Goal: Information Seeking & Learning: Find specific page/section

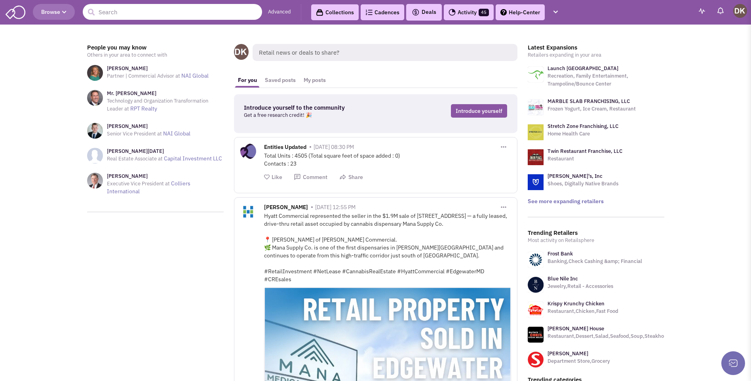
click at [184, 12] on input "text" at bounding box center [172, 12] width 179 height 16
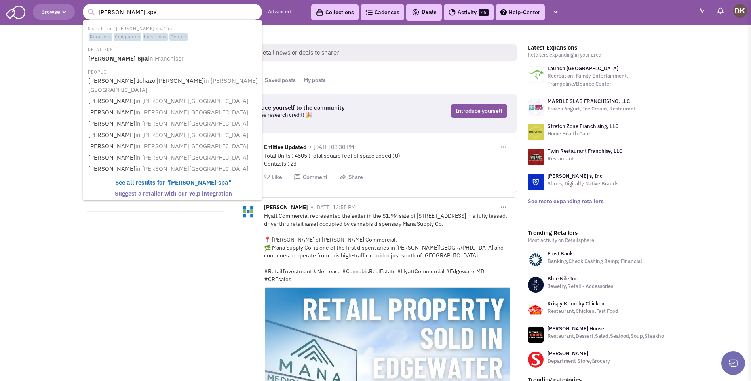
type input "woodhouse spa"
click at [85, 6] on button "submit" at bounding box center [91, 12] width 12 height 12
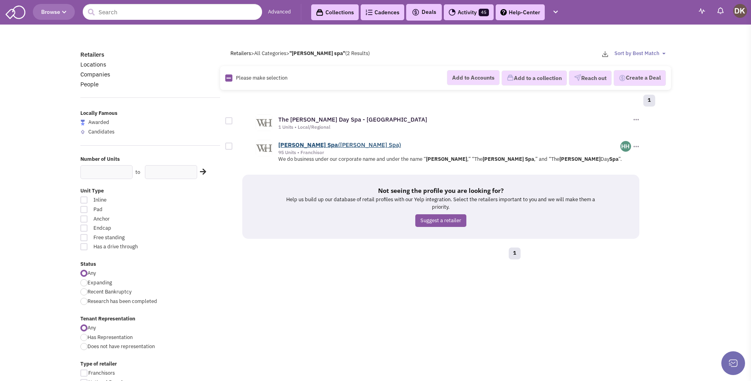
click at [308, 148] on b "Woodhouse" at bounding box center [301, 145] width 47 height 8
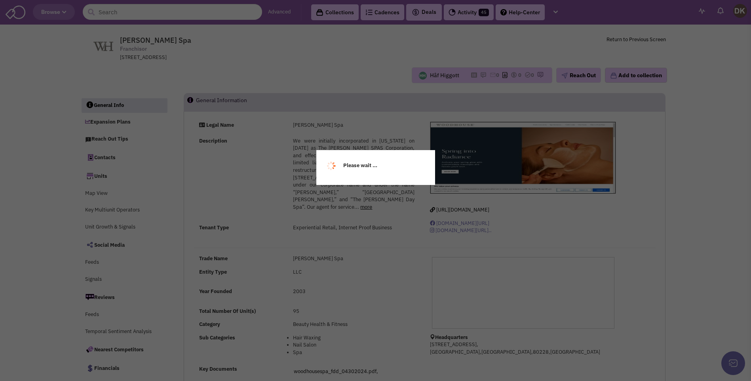
select select
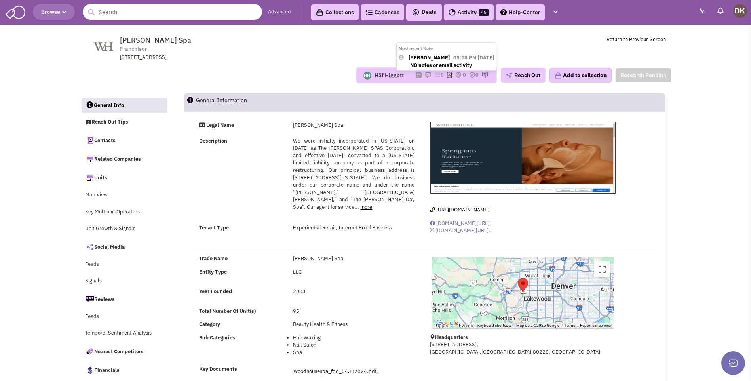
click at [425, 75] on img at bounding box center [428, 75] width 6 height 6
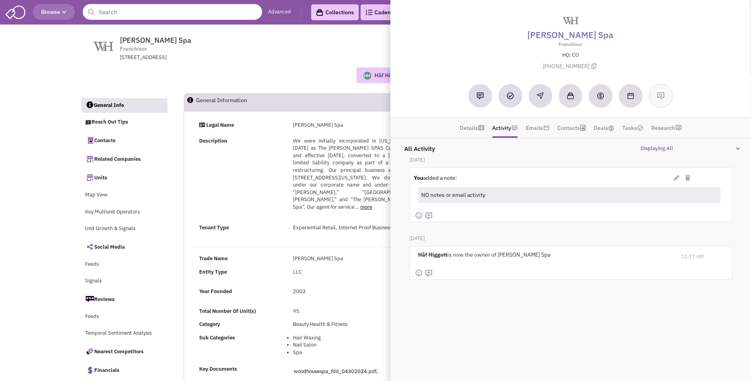
click at [262, 177] on div "Description We were initially incorporated in Texas on March 21, 2003 as The Wo…" at bounding box center [307, 177] width 226 height 81
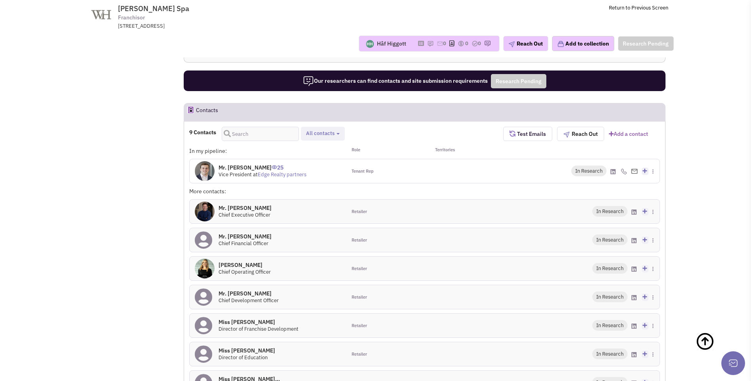
scroll to position [515, 0]
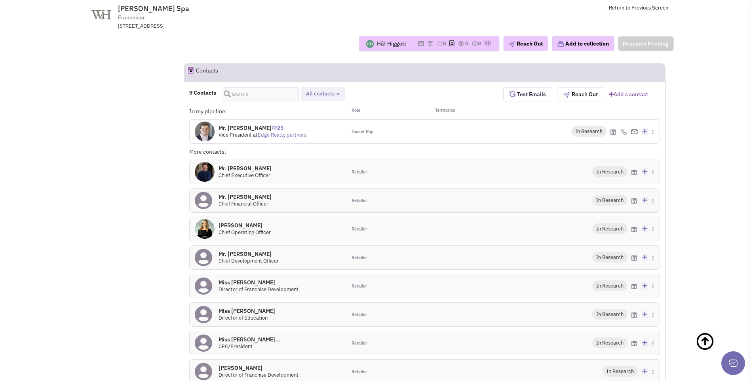
click at [255, 133] on span "at Edge Realty partners" at bounding box center [279, 134] width 53 height 7
click at [209, 134] on img at bounding box center [205, 132] width 20 height 20
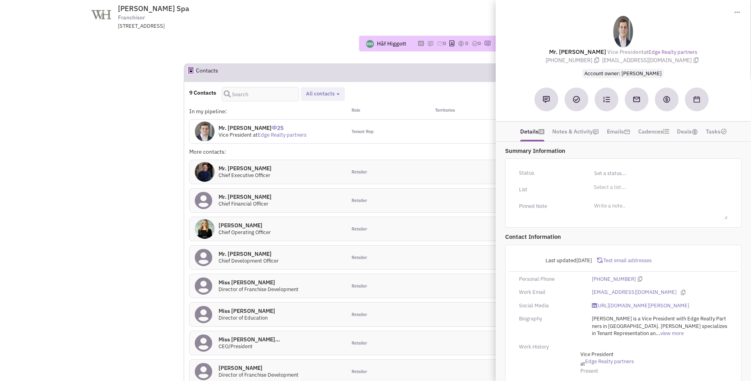
click at [431, 230] on div at bounding box center [464, 229] width 78 height 24
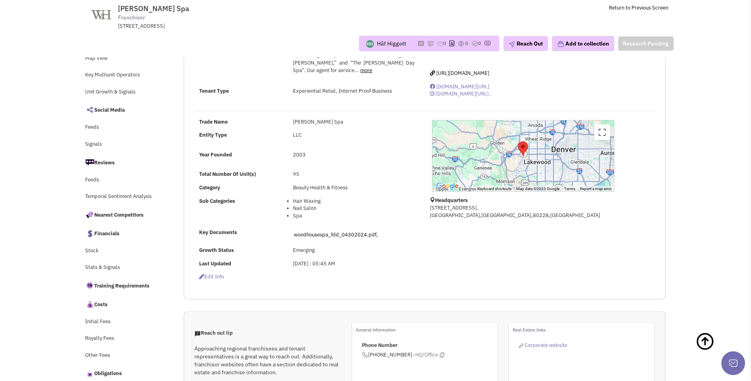
scroll to position [0, 0]
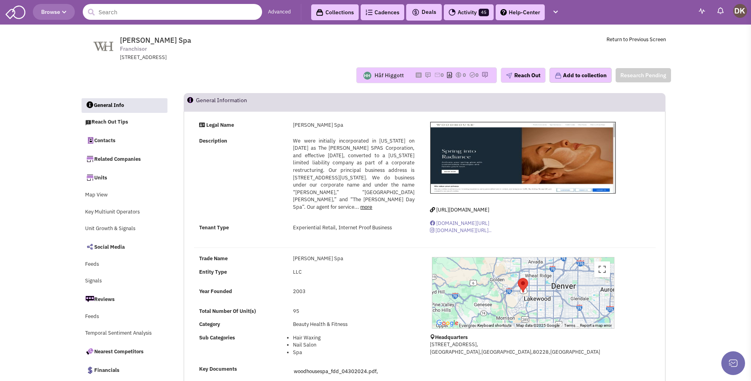
click at [142, 11] on input "text" at bounding box center [172, 12] width 179 height 16
click at [426, 76] on img at bounding box center [428, 75] width 6 height 6
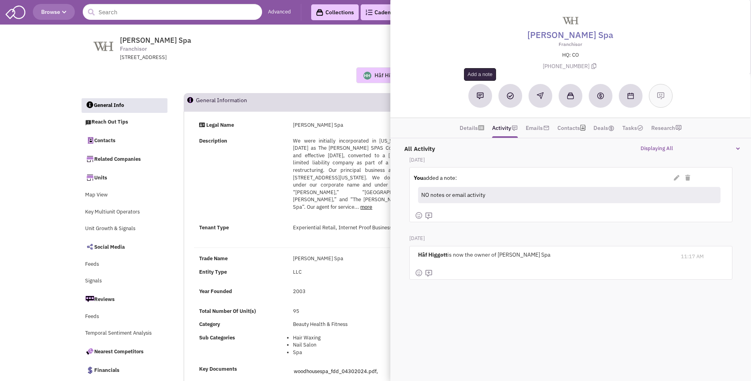
click at [477, 97] on img at bounding box center [480, 95] width 7 height 7
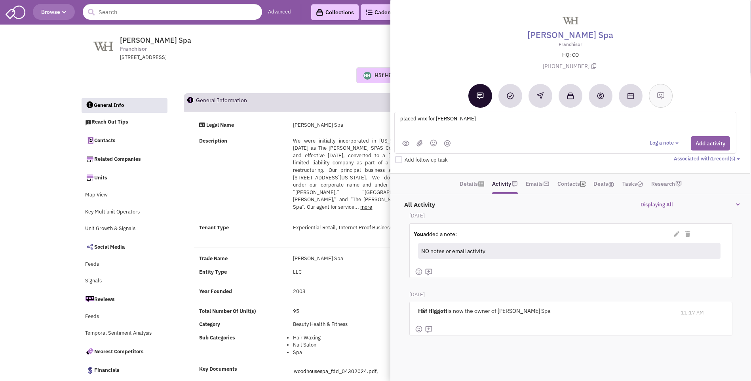
type textarea "placed vmx for Allison Bottomley"
click at [709, 144] on button "Add activity" at bounding box center [710, 143] width 39 height 14
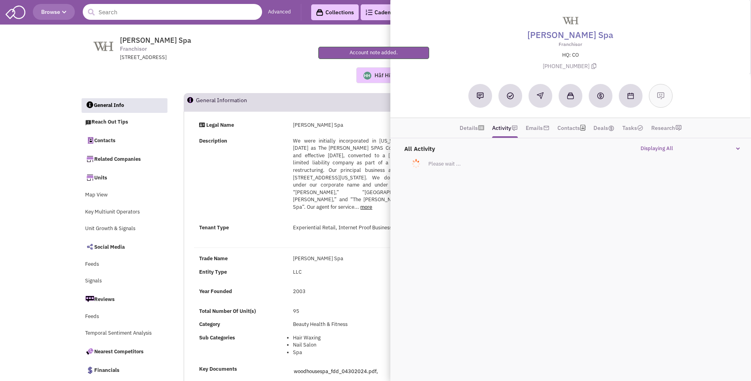
click at [157, 11] on input "text" at bounding box center [172, 12] width 179 height 16
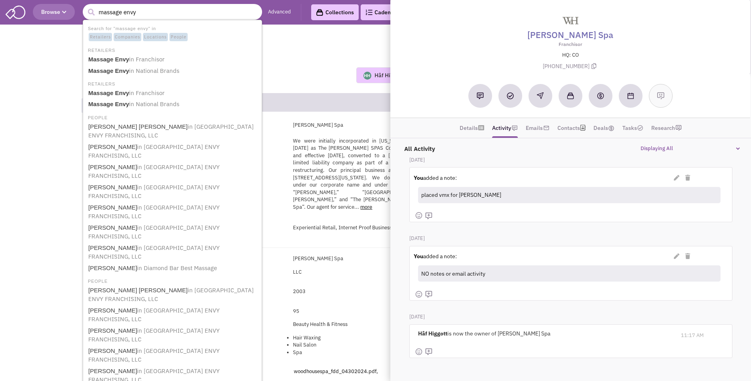
type input "massage envy"
click at [85, 6] on button "submit" at bounding box center [91, 12] width 12 height 12
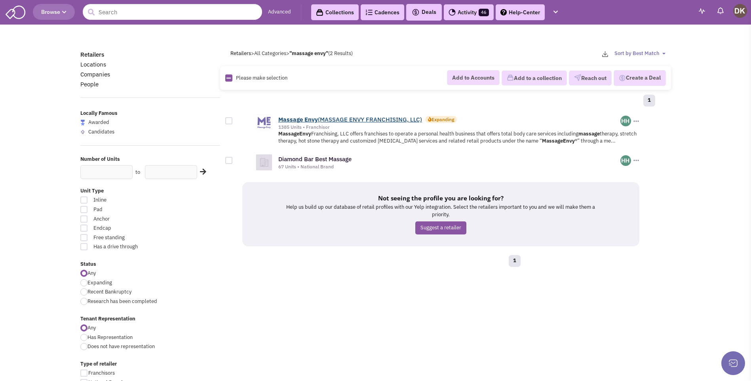
click at [355, 119] on link "Massage Envy (MASSAGE ENVY FRANCHISING, LLC)" at bounding box center [350, 120] width 144 height 8
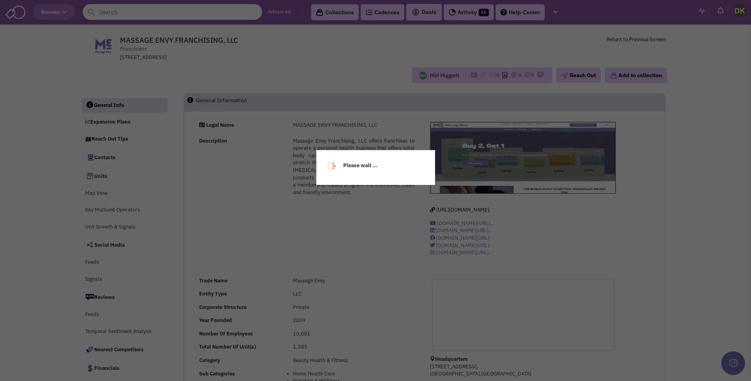
select select
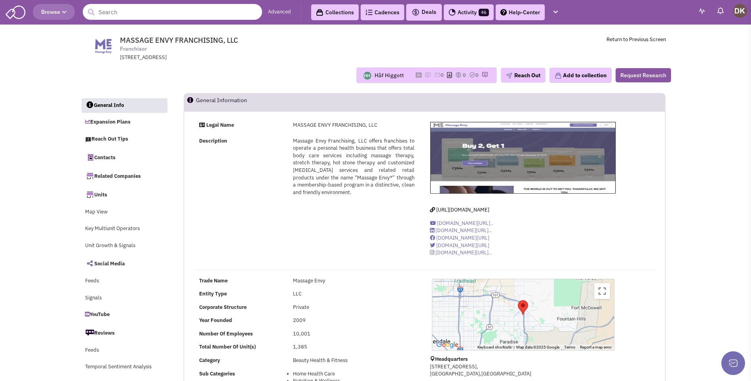
click at [212, 14] on input "text" at bounding box center [172, 12] width 179 height 16
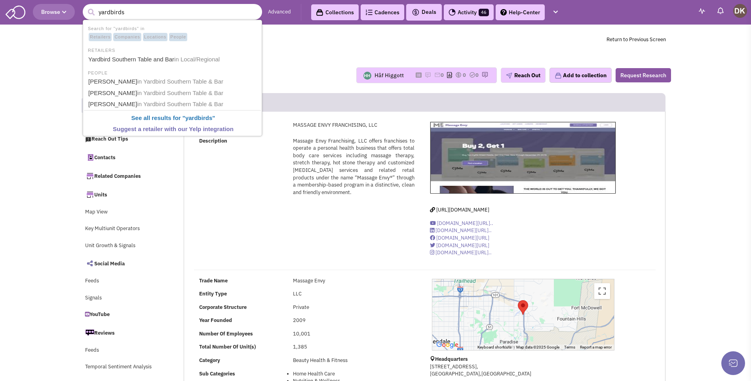
type input "yardbirds"
click at [85, 6] on button "submit" at bounding box center [91, 12] width 12 height 12
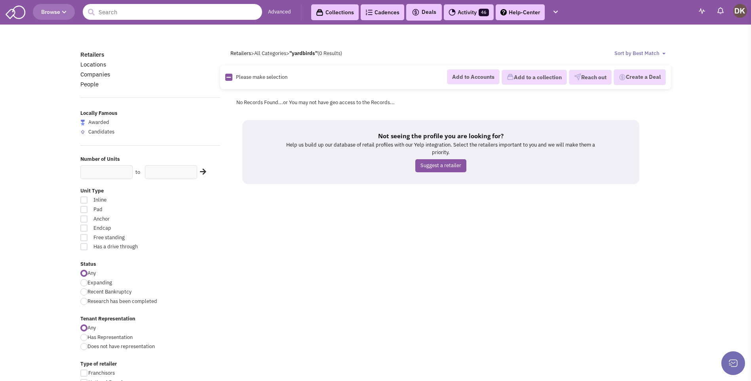
click at [116, 19] on input "text" at bounding box center [172, 12] width 179 height 16
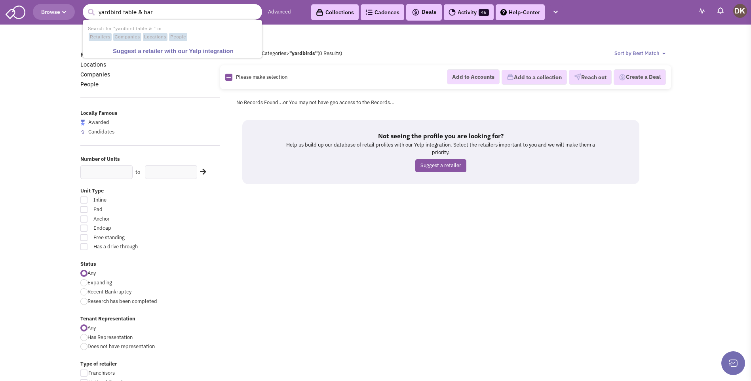
type input "yardbird table & bar"
click at [85, 6] on button "submit" at bounding box center [91, 12] width 12 height 12
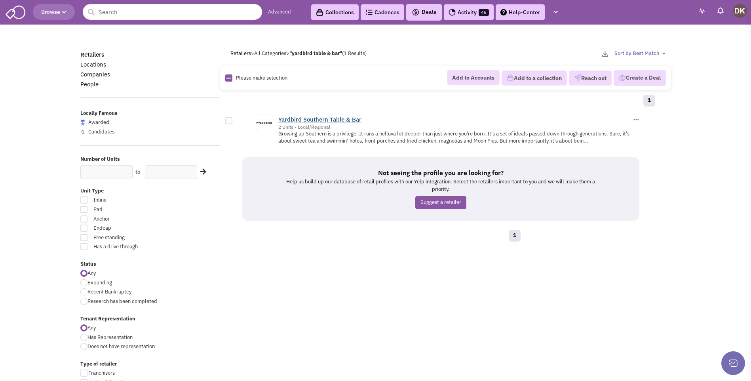
click at [311, 122] on link "Yardbird Southern Table & Bar" at bounding box center [319, 120] width 83 height 8
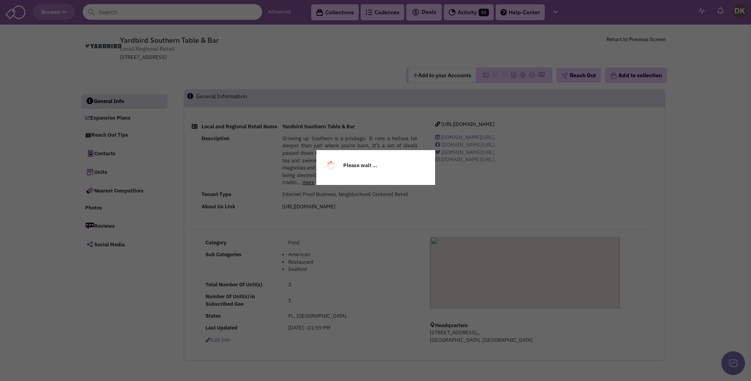
select select
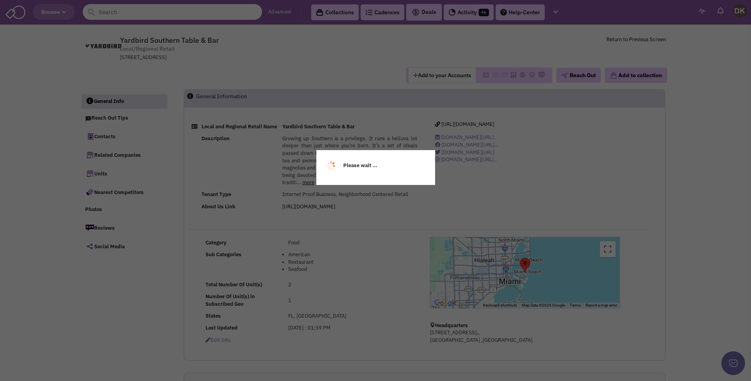
select select
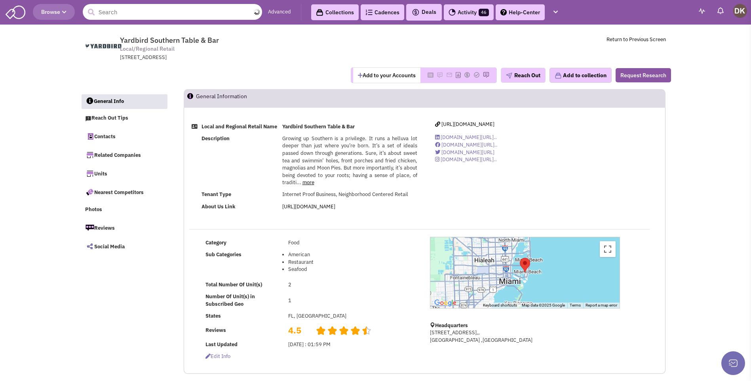
click at [179, 13] on input "text" at bounding box center [172, 12] width 179 height 16
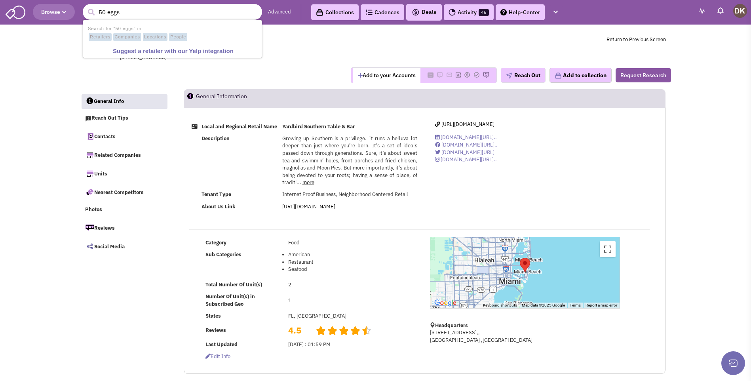
type input "50 eggs"
click at [85, 6] on button "submit" at bounding box center [91, 12] width 12 height 12
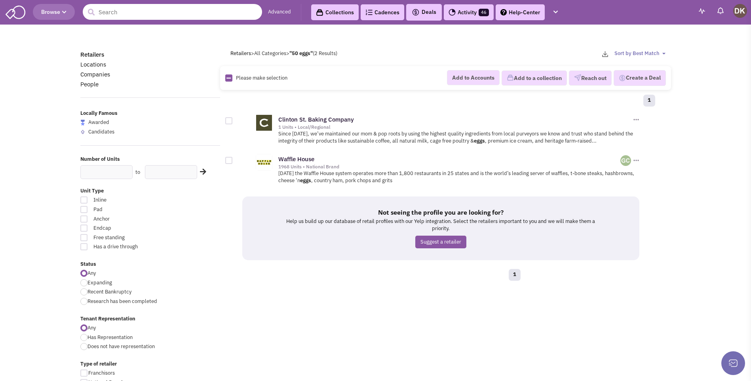
click at [113, 14] on input "text" at bounding box center [172, 12] width 179 height 16
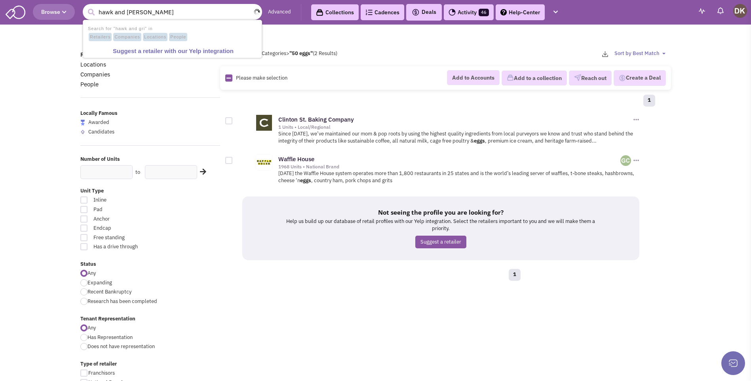
type input "hawk and griffin"
click at [85, 6] on button "submit" at bounding box center [91, 12] width 12 height 12
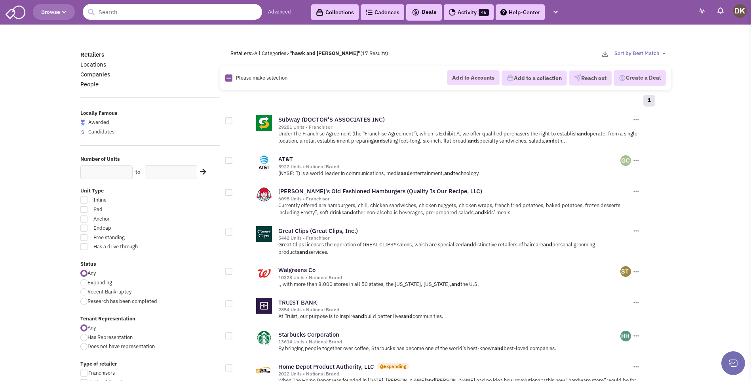
click at [175, 17] on input "text" at bounding box center [172, 12] width 179 height 16
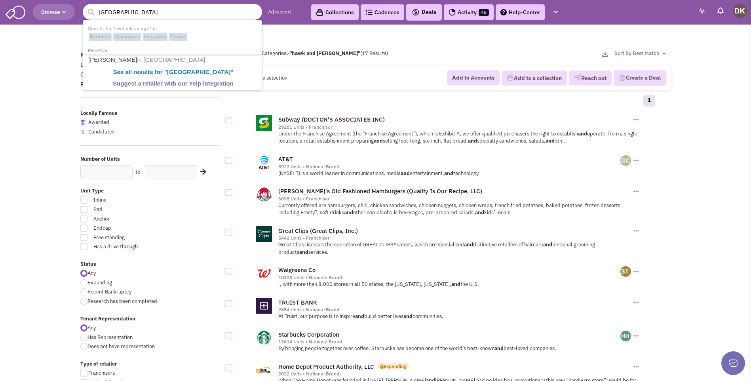
type input "[GEOGRAPHIC_DATA]"
click at [85, 6] on button "submit" at bounding box center [91, 12] width 12 height 12
